Goal: Use online tool/utility: Utilize a website feature to perform a specific function

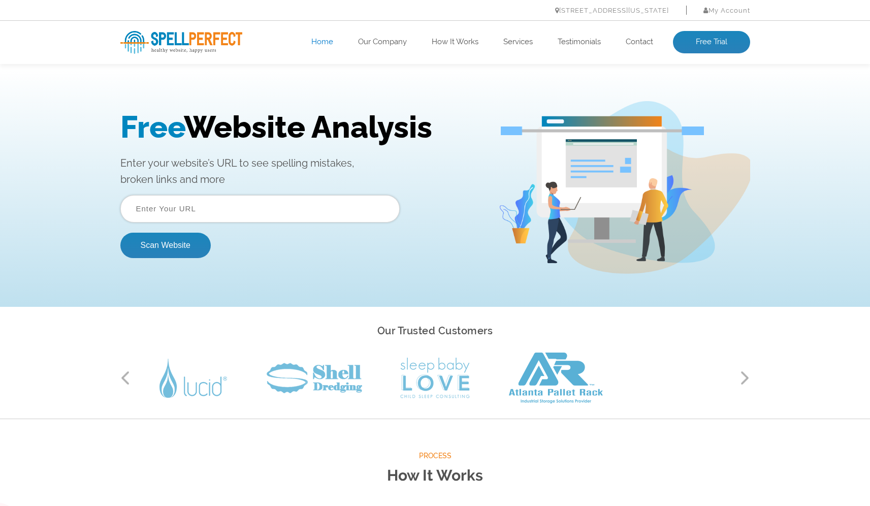
click at [228, 207] on input "text" at bounding box center [259, 208] width 279 height 27
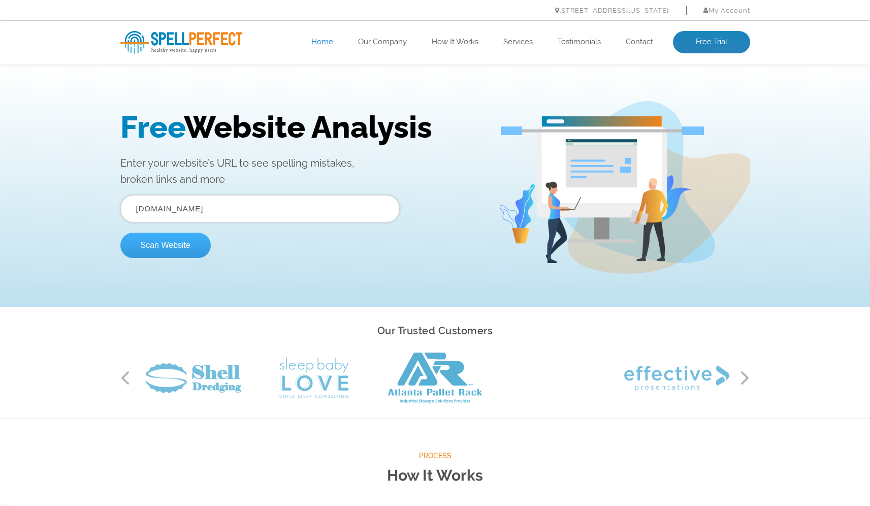
type input "[DOMAIN_NAME]"
click at [179, 245] on button "Scan Website" at bounding box center [165, 245] width 90 height 25
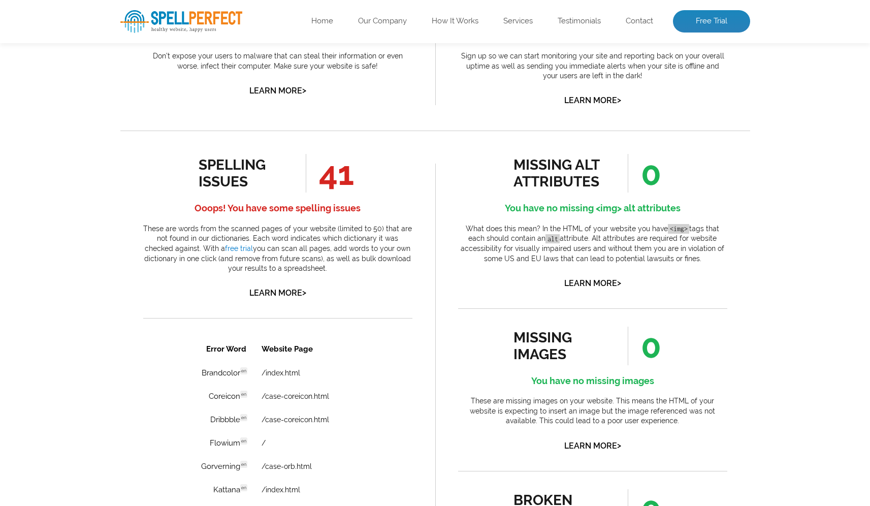
scroll to position [461, 0]
click at [286, 290] on link "Learn More >" at bounding box center [277, 292] width 57 height 10
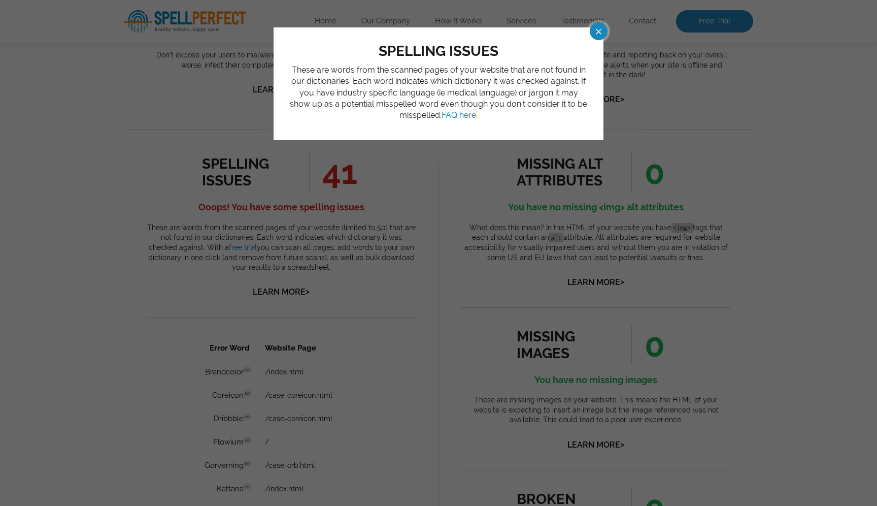
click at [599, 31] on span at bounding box center [590, 31] width 18 height 18
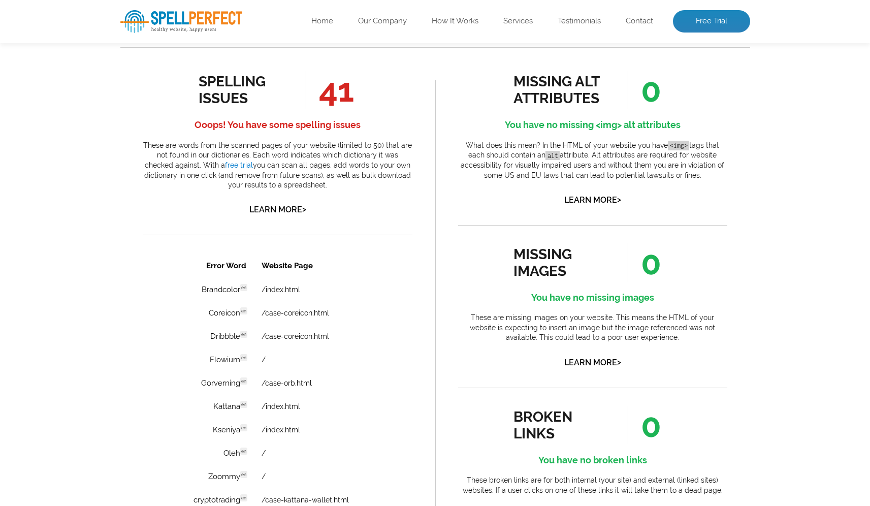
scroll to position [546, 0]
